Goal: Check status

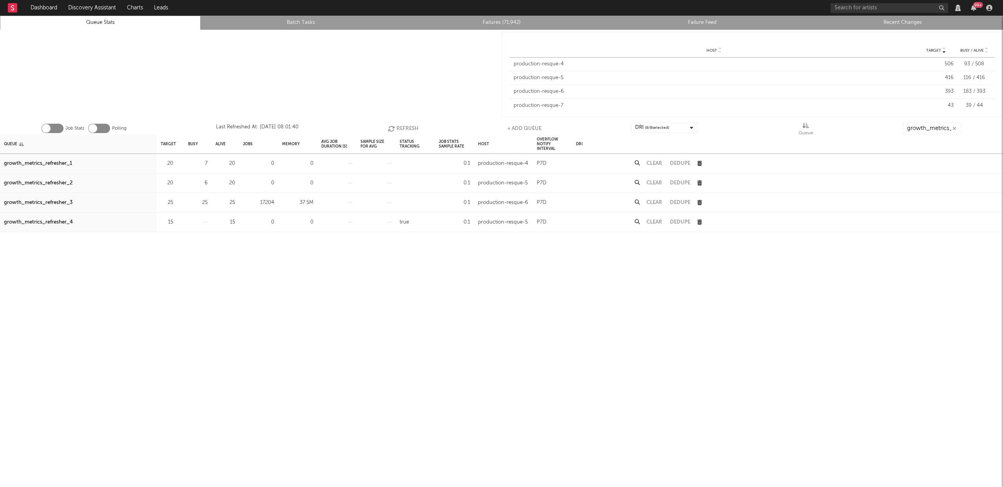
click at [413, 128] on button "Refresh" at bounding box center [403, 129] width 31 height 12
click at [36, 223] on div "growth_metrics_refresher_4" at bounding box center [38, 222] width 69 height 9
click at [400, 125] on button "Refresh" at bounding box center [403, 129] width 31 height 12
click at [402, 125] on button "Refresh" at bounding box center [403, 129] width 31 height 12
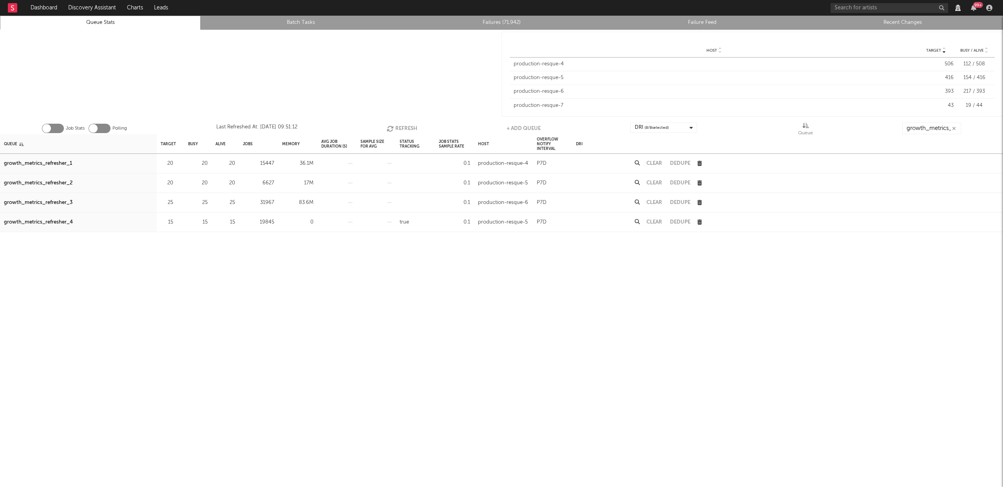
click at [403, 129] on button "Refresh" at bounding box center [402, 129] width 31 height 12
click at [400, 127] on button "Refresh" at bounding box center [403, 129] width 31 height 12
click at [407, 128] on button "Refresh" at bounding box center [403, 129] width 31 height 12
click at [64, 221] on div "growth_metrics_refresher_4" at bounding box center [38, 222] width 69 height 9
click at [407, 128] on button "Refresh" at bounding box center [403, 129] width 31 height 12
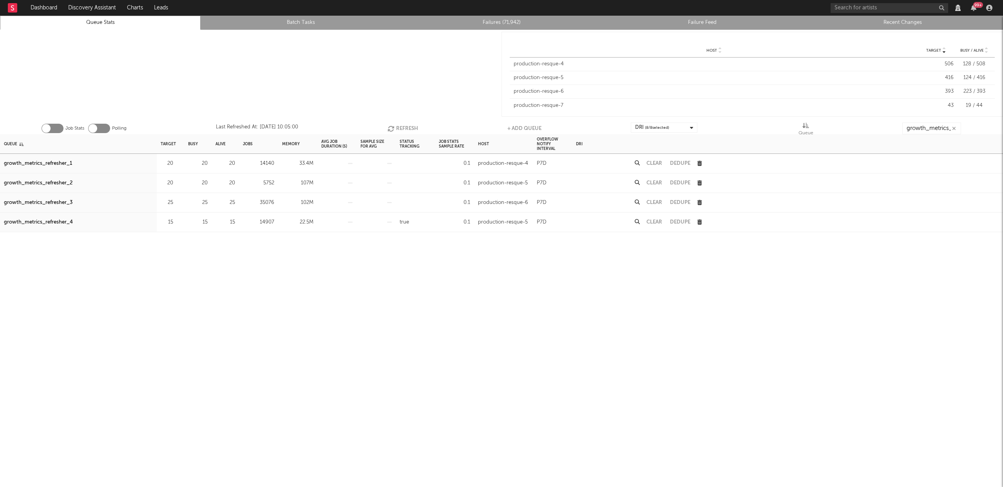
click at [72, 162] on div "growth_metrics_refresher_1" at bounding box center [78, 164] width 157 height 20
click at [65, 161] on div "growth_metrics_refresher_1" at bounding box center [38, 163] width 68 height 9
click at [62, 182] on div "growth_metrics_refresher_2" at bounding box center [38, 183] width 69 height 9
click at [59, 201] on div "growth_metrics_refresher_3" at bounding box center [38, 202] width 69 height 9
click at [412, 128] on button "Refresh" at bounding box center [403, 129] width 31 height 12
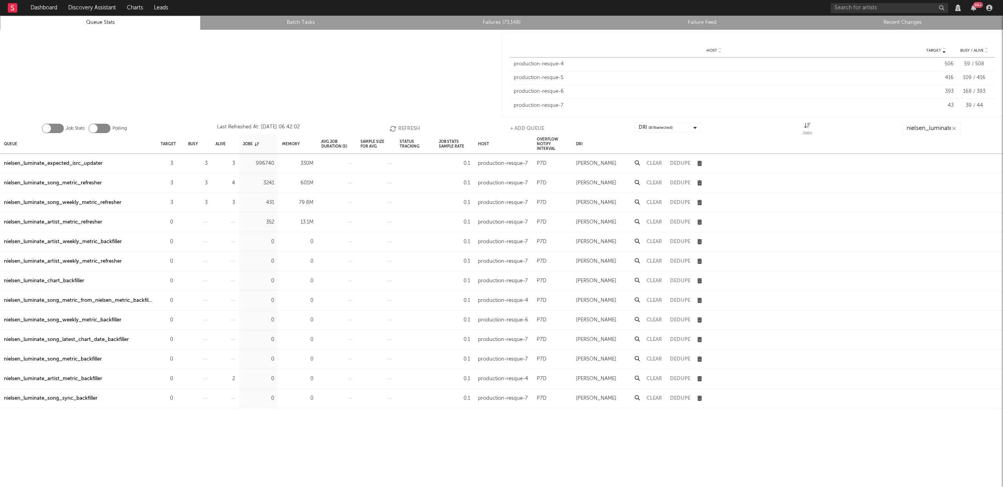
click at [412, 129] on button "Refresh" at bounding box center [405, 129] width 31 height 12
click at [80, 182] on div "nielsen_luminate_song_metric_refresher" at bounding box center [53, 183] width 98 height 9
click at [82, 203] on div "nielsen_luminate_song_weekly_metric_refresher" at bounding box center [63, 202] width 118 height 9
click at [404, 128] on button "Refresh" at bounding box center [404, 129] width 31 height 12
click at [406, 125] on button "Refresh" at bounding box center [405, 129] width 31 height 12
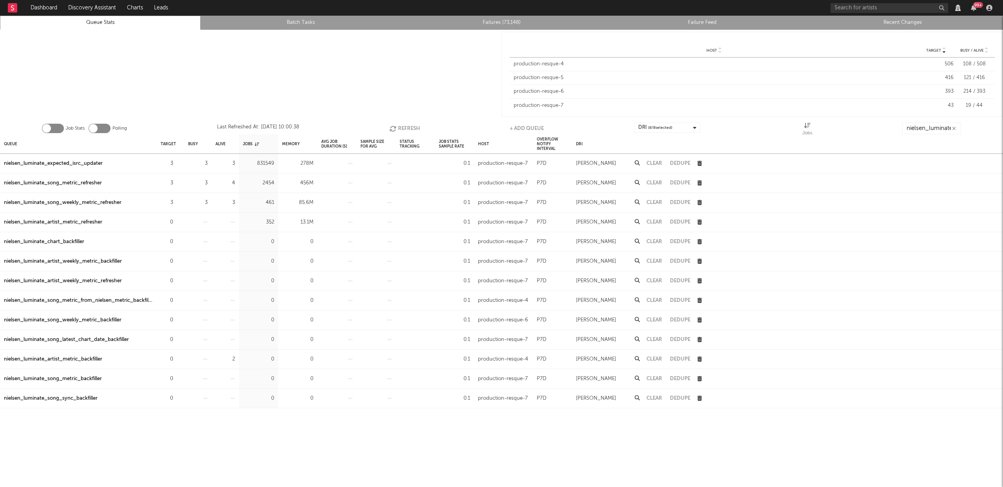
click at [406, 129] on button "Refresh" at bounding box center [405, 129] width 31 height 12
click at [413, 130] on button "Refresh" at bounding box center [404, 129] width 31 height 12
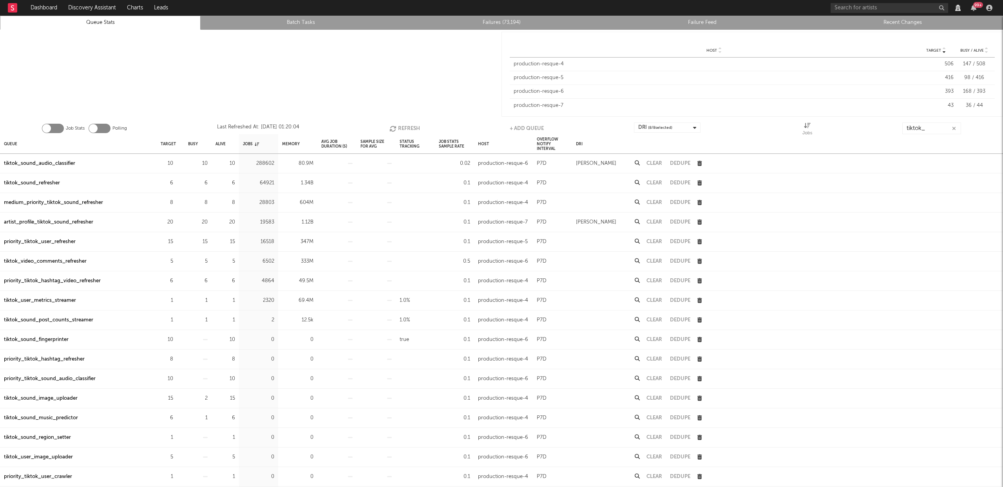
click at [395, 129] on icon "button" at bounding box center [394, 128] width 9 height 7
click at [52, 278] on div "high_priority_tiktok_video_refresher" at bounding box center [48, 281] width 88 height 9
click at [55, 300] on div "high_priority_tiktok_sound_refresher" at bounding box center [49, 300] width 90 height 9
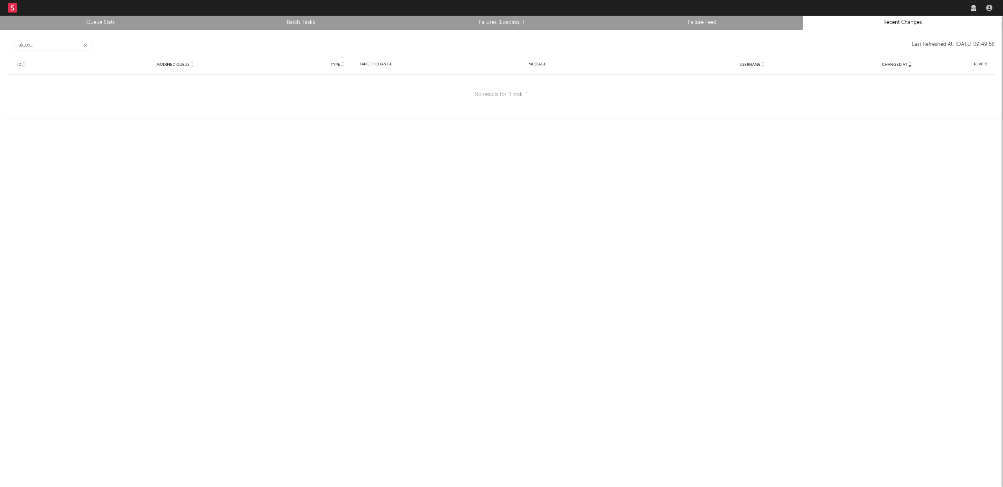
click at [86, 43] on icon "button" at bounding box center [85, 45] width 4 height 5
